Goal: Navigation & Orientation: Find specific page/section

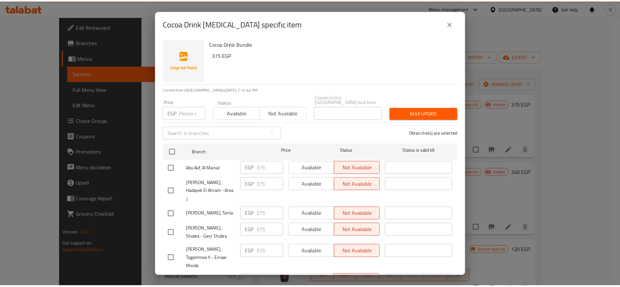
scroll to position [1145, 0]
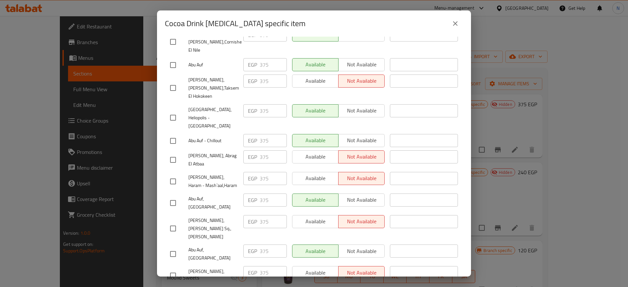
copy span "[PERSON_NAME], Tagammoa 5 - El Showifat"
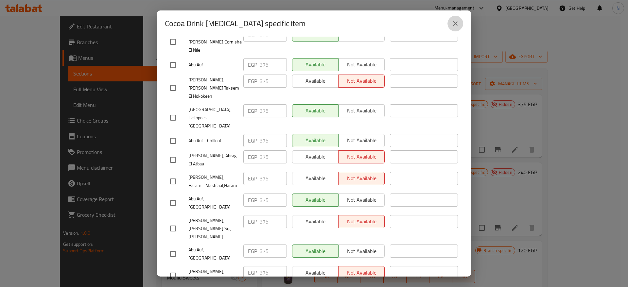
click at [457, 24] on icon "close" at bounding box center [455, 24] width 8 height 8
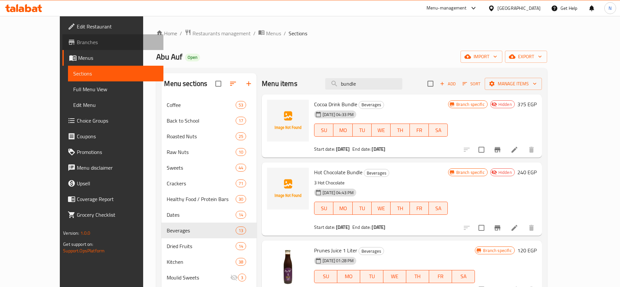
click at [62, 37] on link "Branches" at bounding box center [112, 42] width 101 height 16
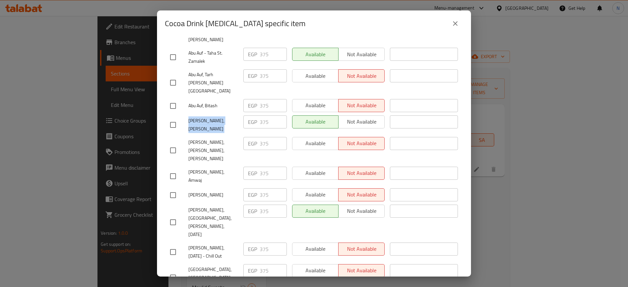
scroll to position [260, 0]
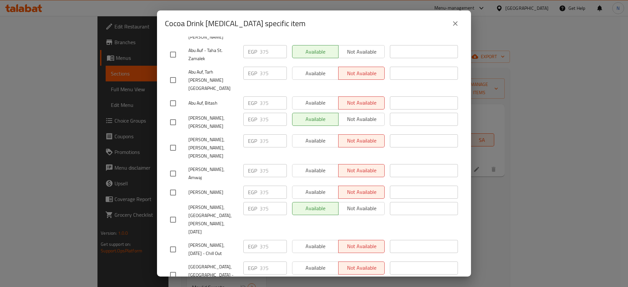
click at [207, 203] on span "[PERSON_NAME], [GEOGRAPHIC_DATA], [PERSON_NAME], [DATE]" at bounding box center [213, 219] width 50 height 33
copy span "[PERSON_NAME], [GEOGRAPHIC_DATA], [PERSON_NAME], [DATE]"
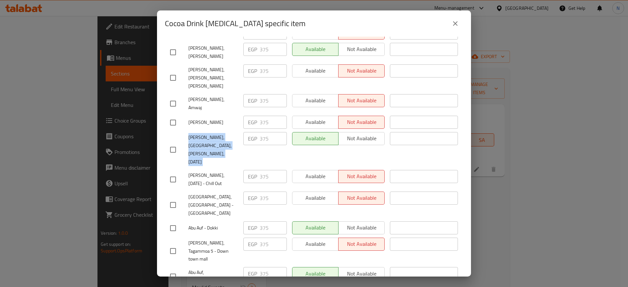
scroll to position [331, 0]
click at [199, 218] on div "Abu Auf - Dokki" at bounding box center [203, 227] width 73 height 19
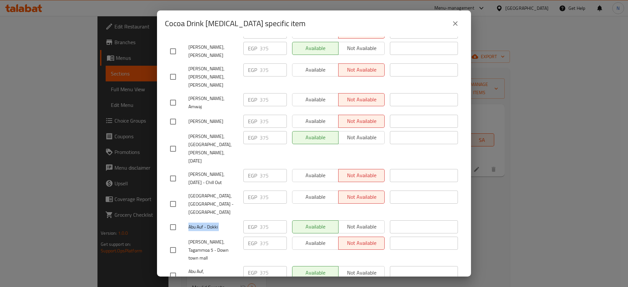
copy span "Abu Auf - Dokki"
click at [196, 218] on div "Abu Auf - Dokki" at bounding box center [203, 227] width 73 height 19
copy span "Abu Auf - Dokki"
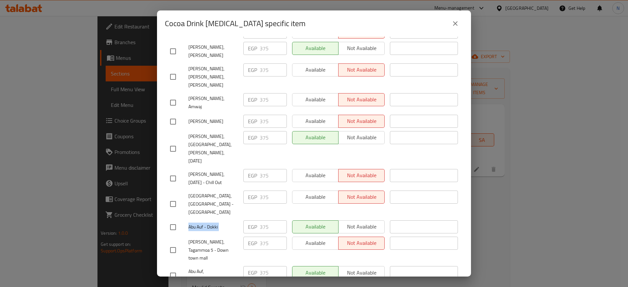
scroll to position [343, 0]
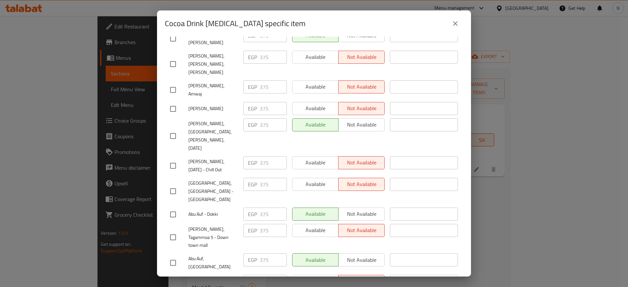
click at [199, 255] on span "Abu Auf, [GEOGRAPHIC_DATA]" at bounding box center [213, 263] width 50 height 16
copy span "Abu Auf, [GEOGRAPHIC_DATA]"
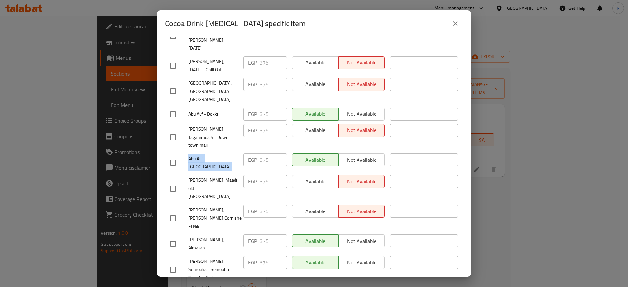
scroll to position [444, 0]
click at [212, 257] on span "[PERSON_NAME], Semouha - Semouha Sporting Club" at bounding box center [213, 269] width 50 height 25
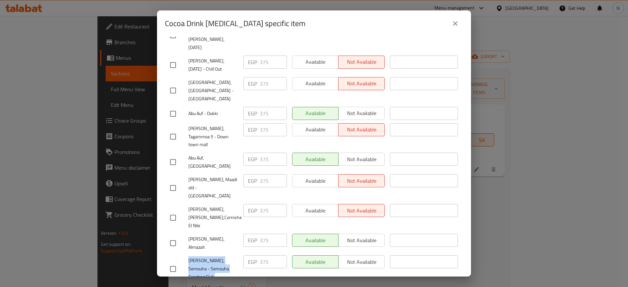
copy span "[PERSON_NAME], Semouha - Semouha Sporting Club"
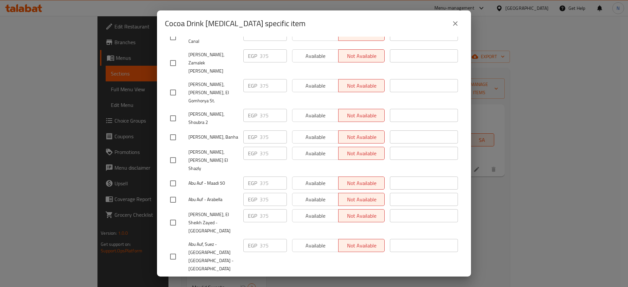
scroll to position [837, 0]
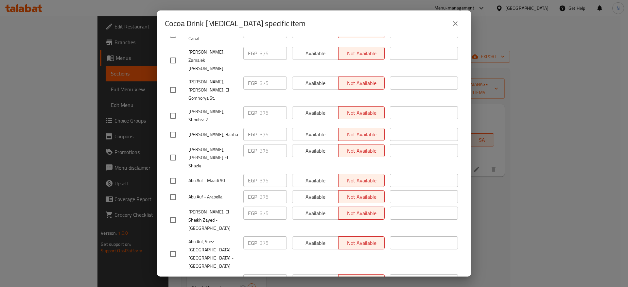
copy span "Abu Auf, [GEOGRAPHIC_DATA]"
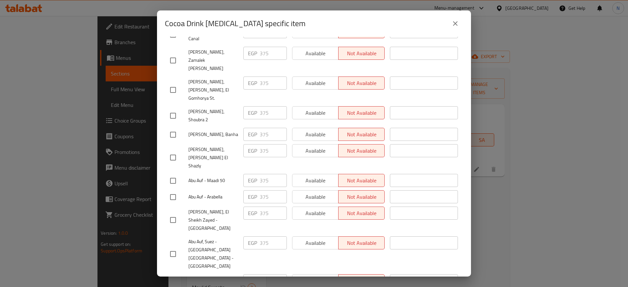
copy span "[GEOGRAPHIC_DATA], Heliopolis - [GEOGRAPHIC_DATA]"
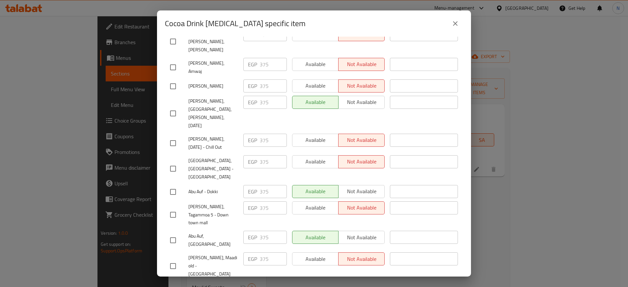
scroll to position [269, 0]
